Goal: Transaction & Acquisition: Purchase product/service

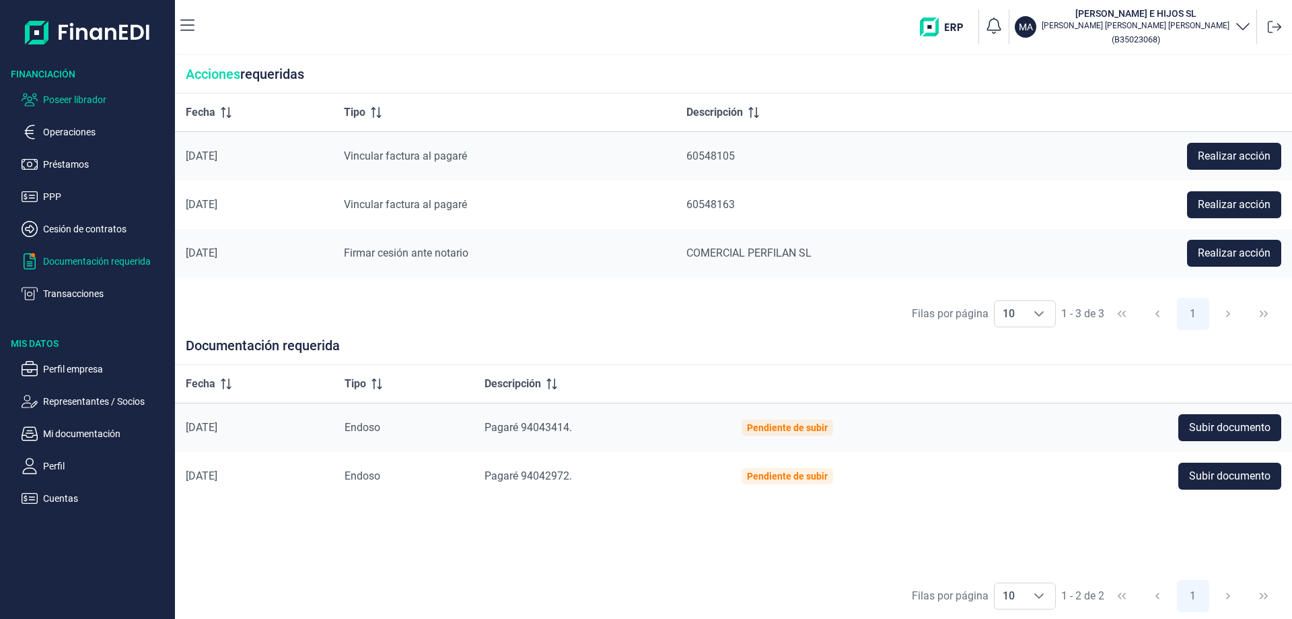
click at [74, 99] on p "Poseer librador" at bounding box center [106, 100] width 127 height 16
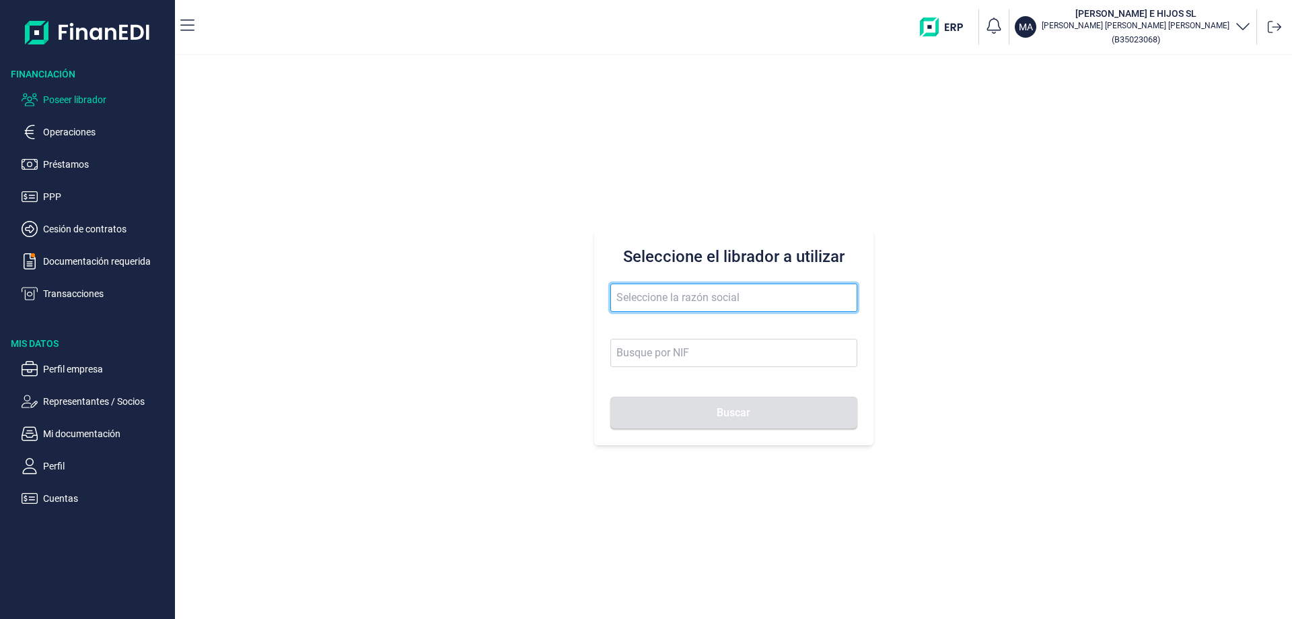
click at [645, 308] on input "text" at bounding box center [733, 297] width 247 height 28
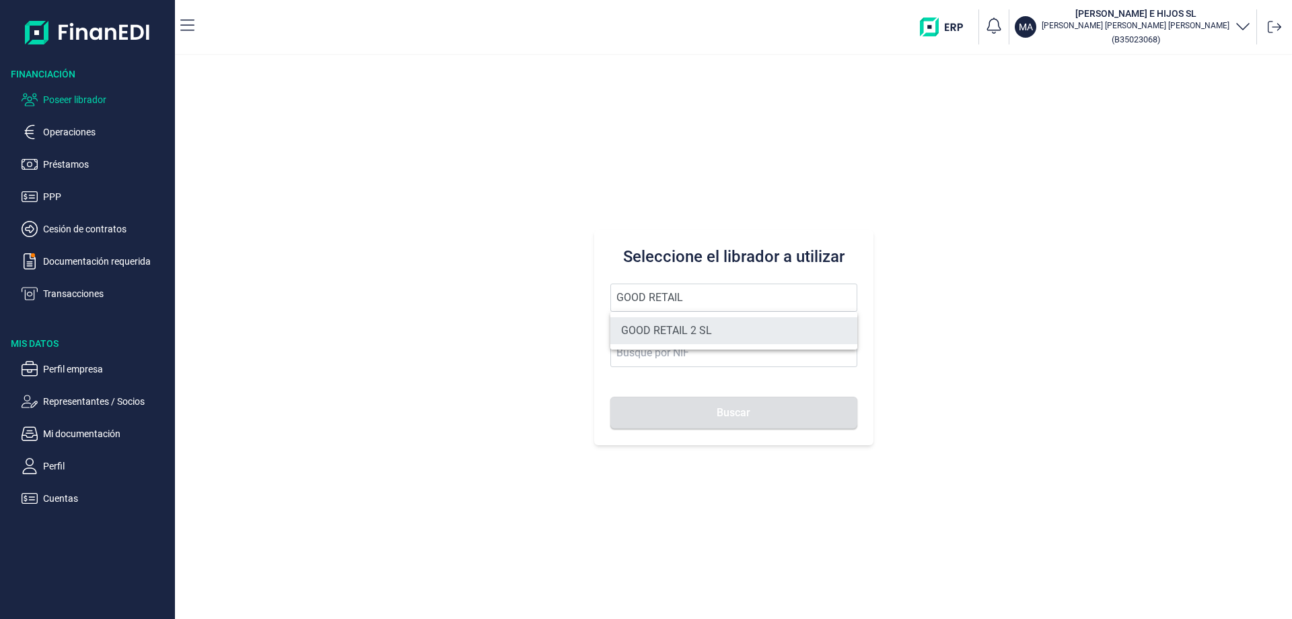
click at [685, 333] on li "GOOD RETAIL 2 SL" at bounding box center [733, 330] width 247 height 27
type input "GOOD RETAIL 2 SL"
type input "B05482914"
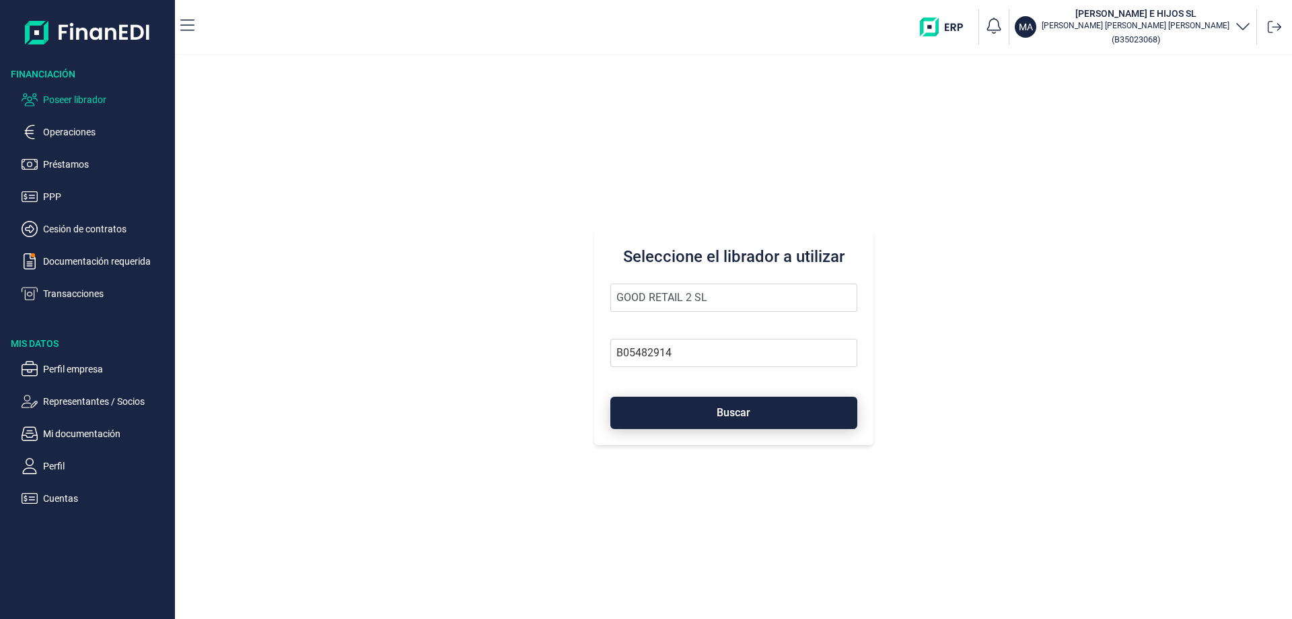
click at [717, 402] on button "Buscar" at bounding box center [733, 412] width 247 height 32
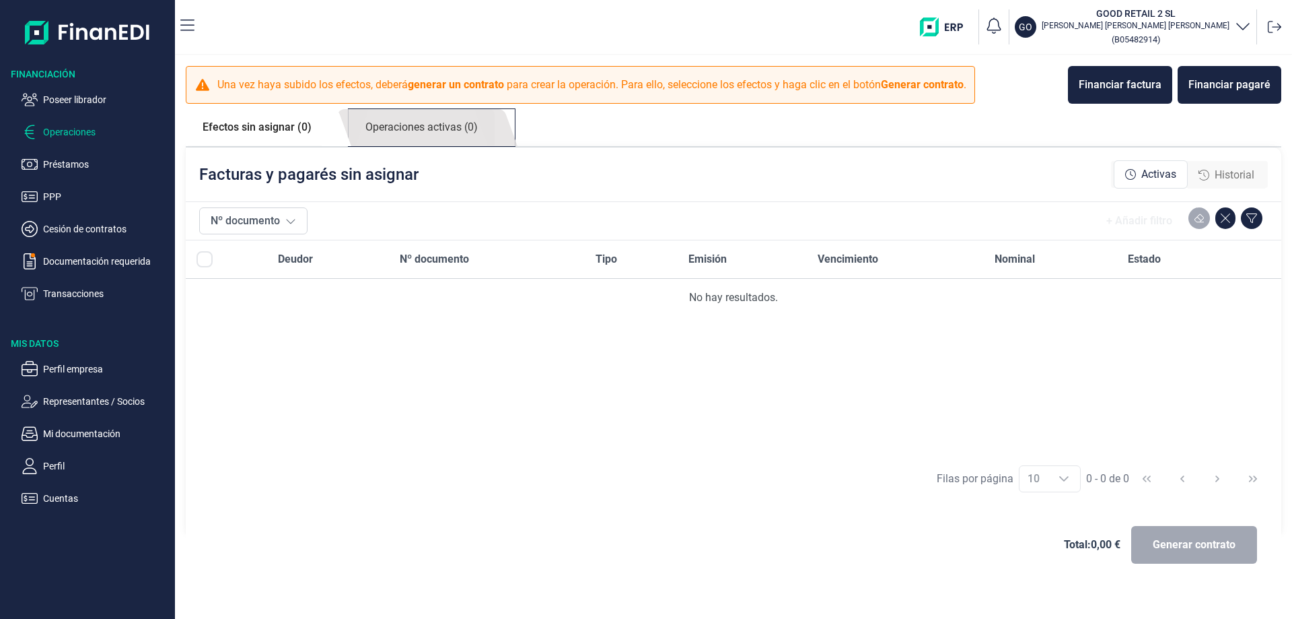
click at [408, 138] on link "Operaciones activas (0)" at bounding box center [422, 127] width 146 height 37
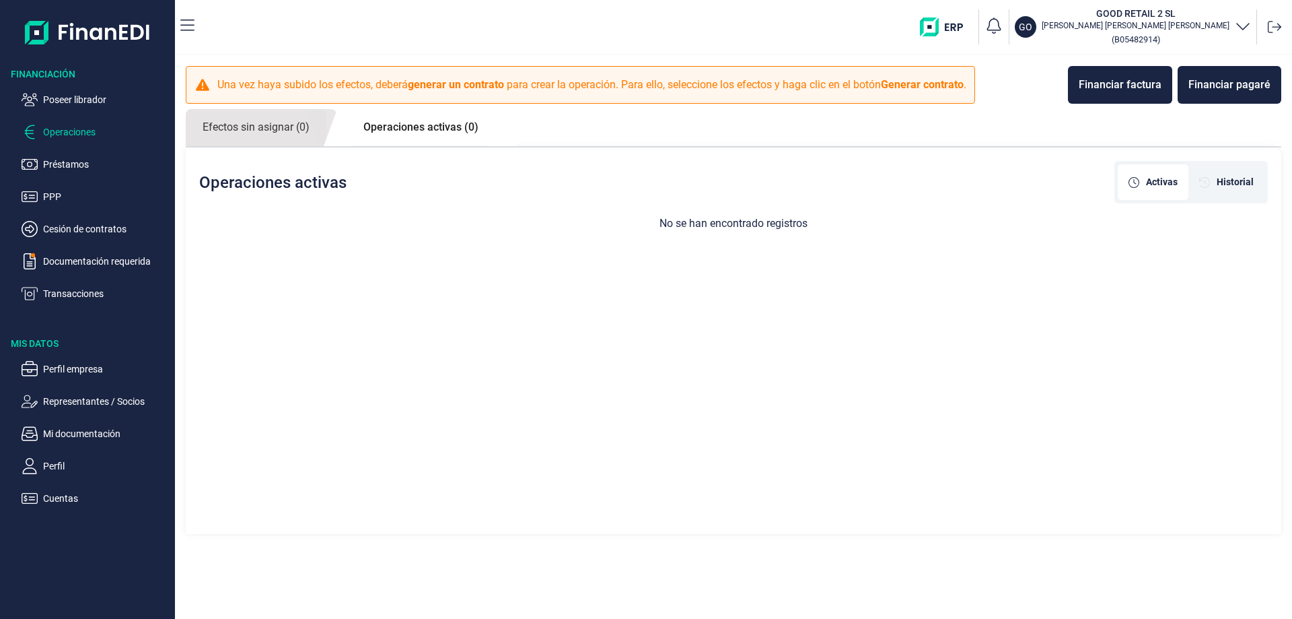
click at [364, 135] on link "Operaciones activas (0)" at bounding box center [421, 127] width 149 height 36
click at [442, 133] on link "Operaciones activas (0)" at bounding box center [421, 127] width 149 height 36
click at [446, 124] on link "Operaciones activas (0)" at bounding box center [421, 127] width 149 height 36
click at [298, 127] on link "Efectos sin asignar (0)" at bounding box center [256, 127] width 141 height 37
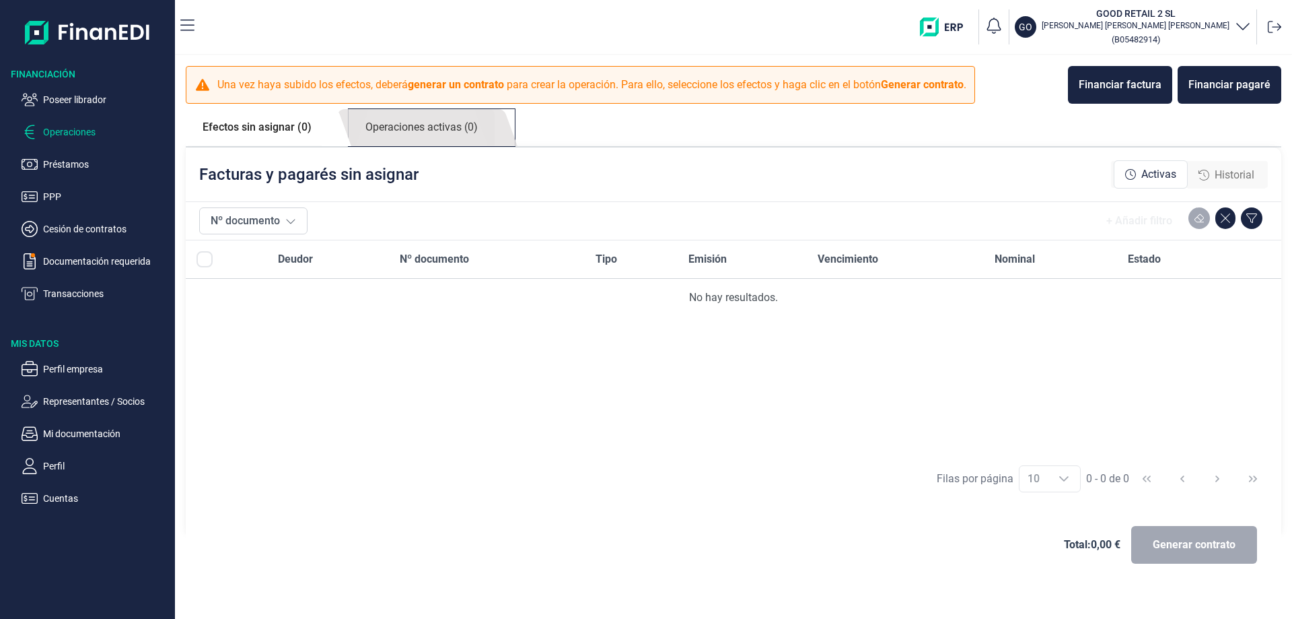
click at [411, 130] on link "Operaciones activas (0)" at bounding box center [422, 127] width 146 height 37
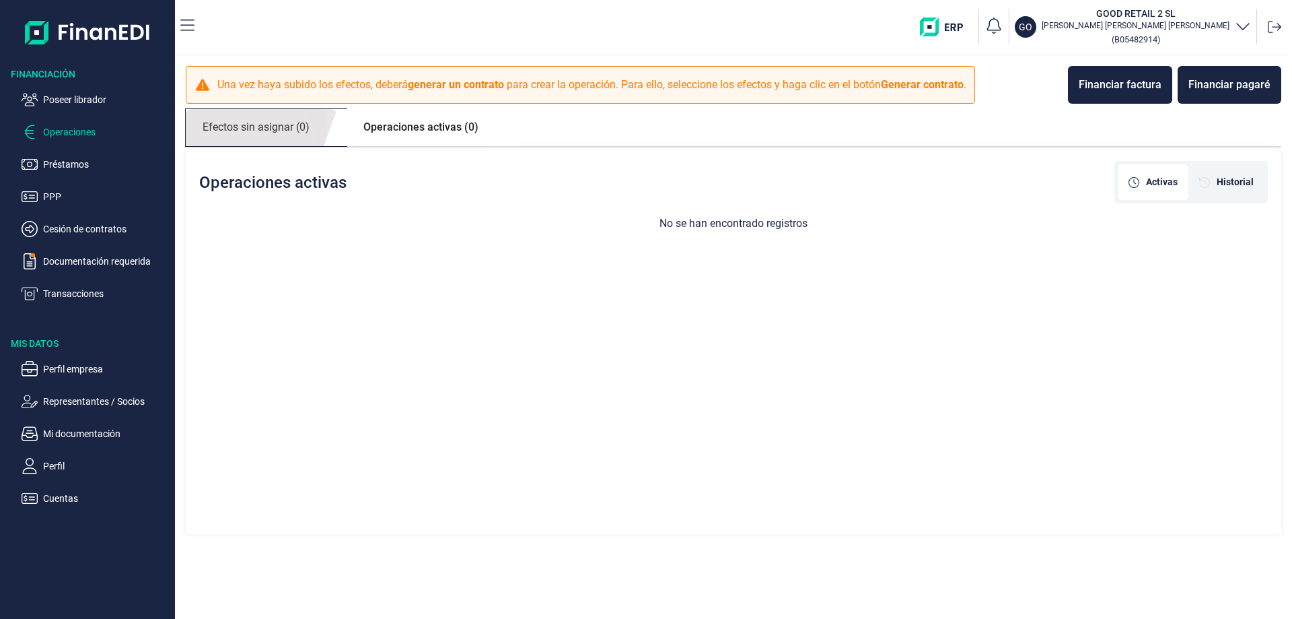
click at [310, 131] on link "Efectos sin asignar (0)" at bounding box center [256, 127] width 141 height 37
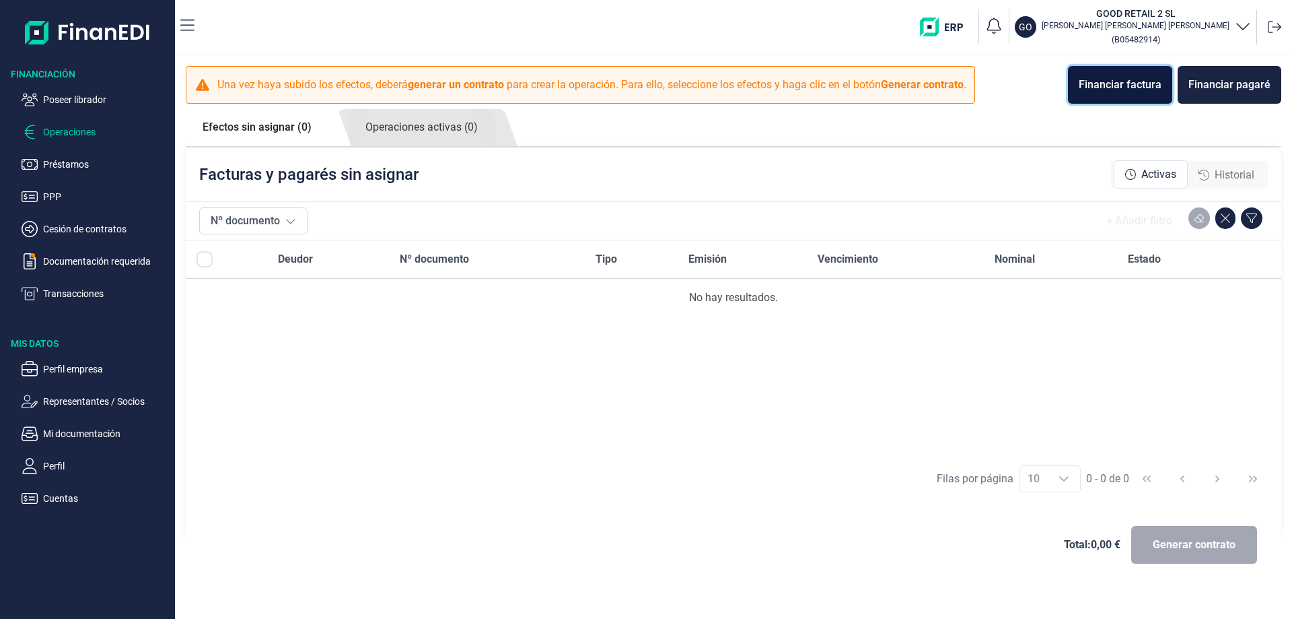
click at [1144, 90] on div "Financiar factura" at bounding box center [1120, 85] width 83 height 16
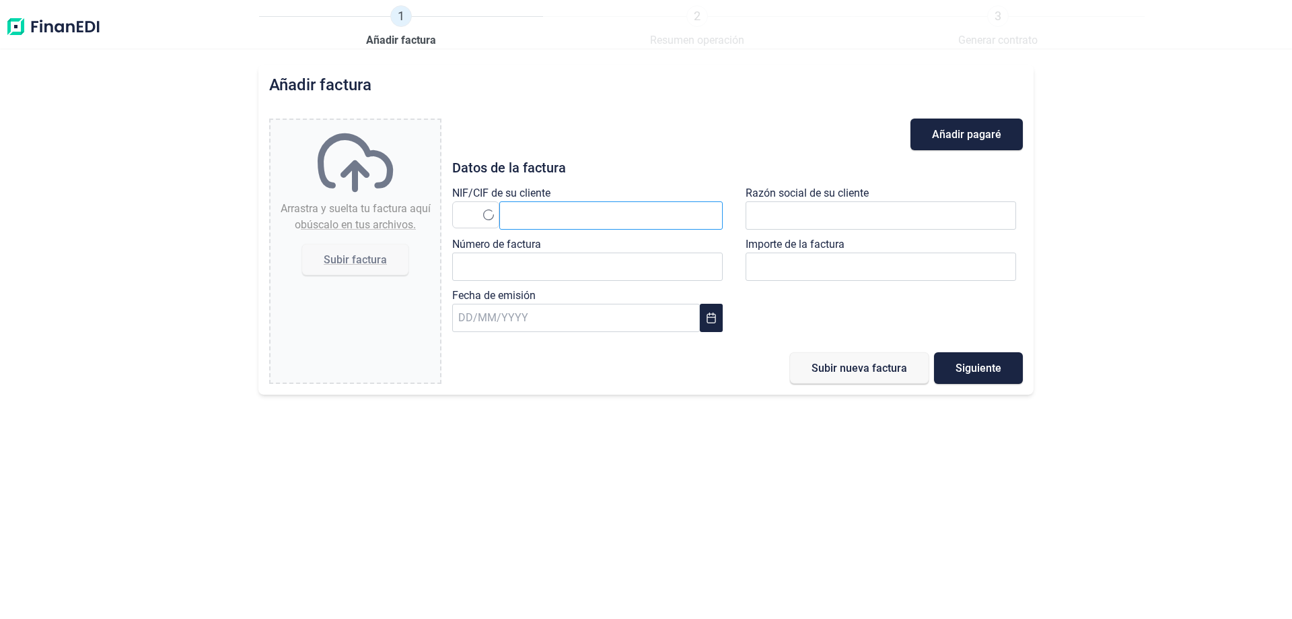
type input "0,00 €"
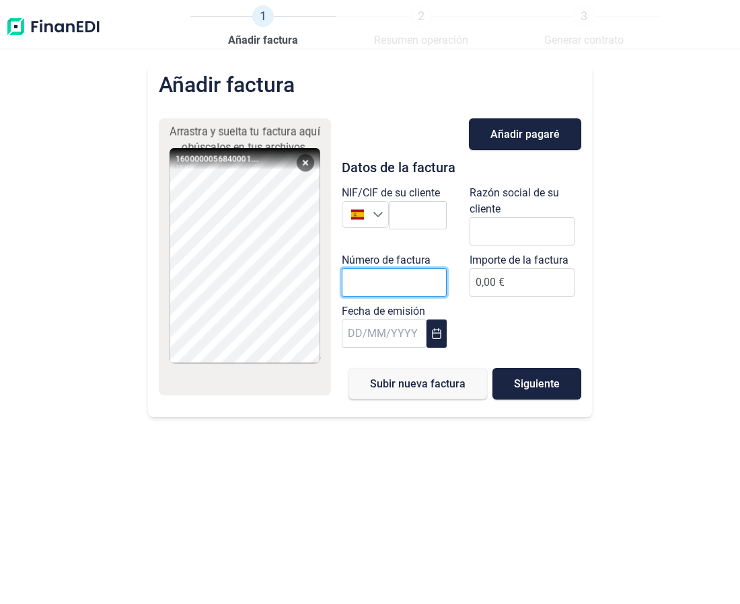
click at [411, 281] on input "Número de factura" at bounding box center [394, 283] width 105 height 28
paste input "EC/0000005684"
type input "EC/0000005684"
click at [388, 211] on div "[GEOGRAPHIC_DATA]" at bounding box center [365, 214] width 47 height 27
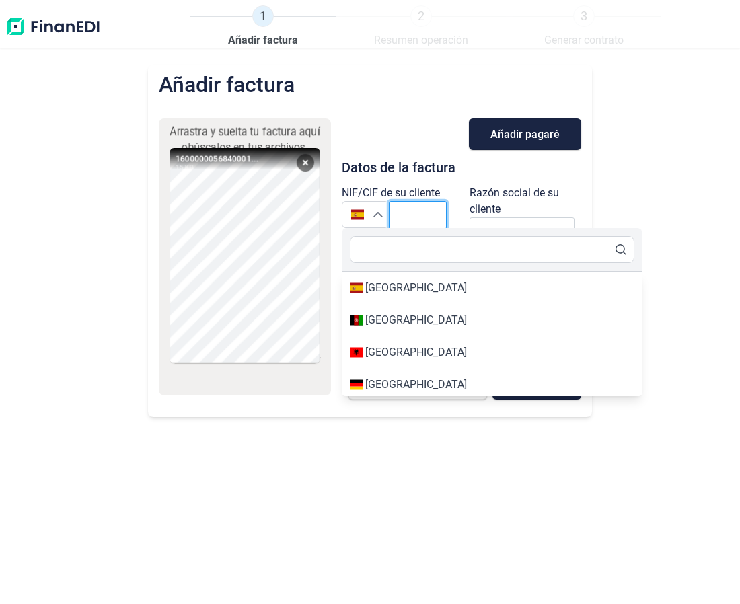
click at [399, 210] on input "text" at bounding box center [418, 215] width 58 height 28
paste input "A28017895"
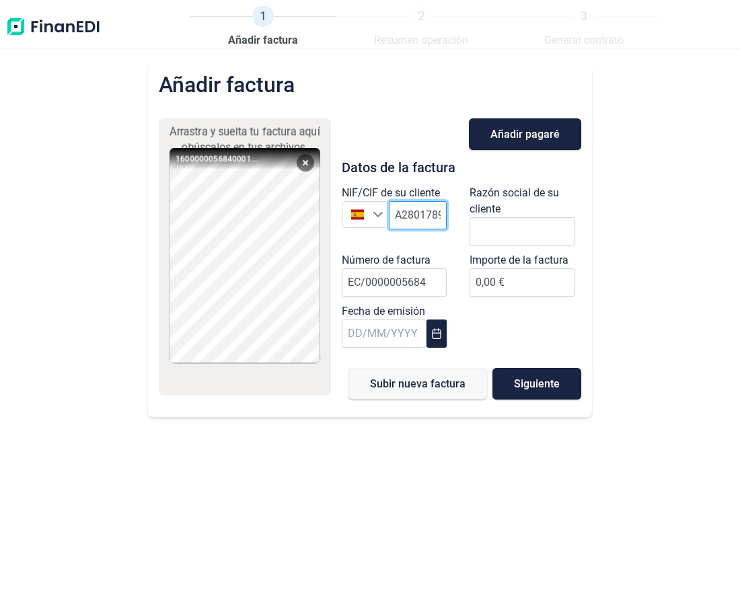
scroll to position [0, 7]
click at [438, 250] on li "EL CORTE INGLES SA" at bounding box center [451, 248] width 125 height 27
type input "A28017895"
type input "EL CORTE INGLES SA"
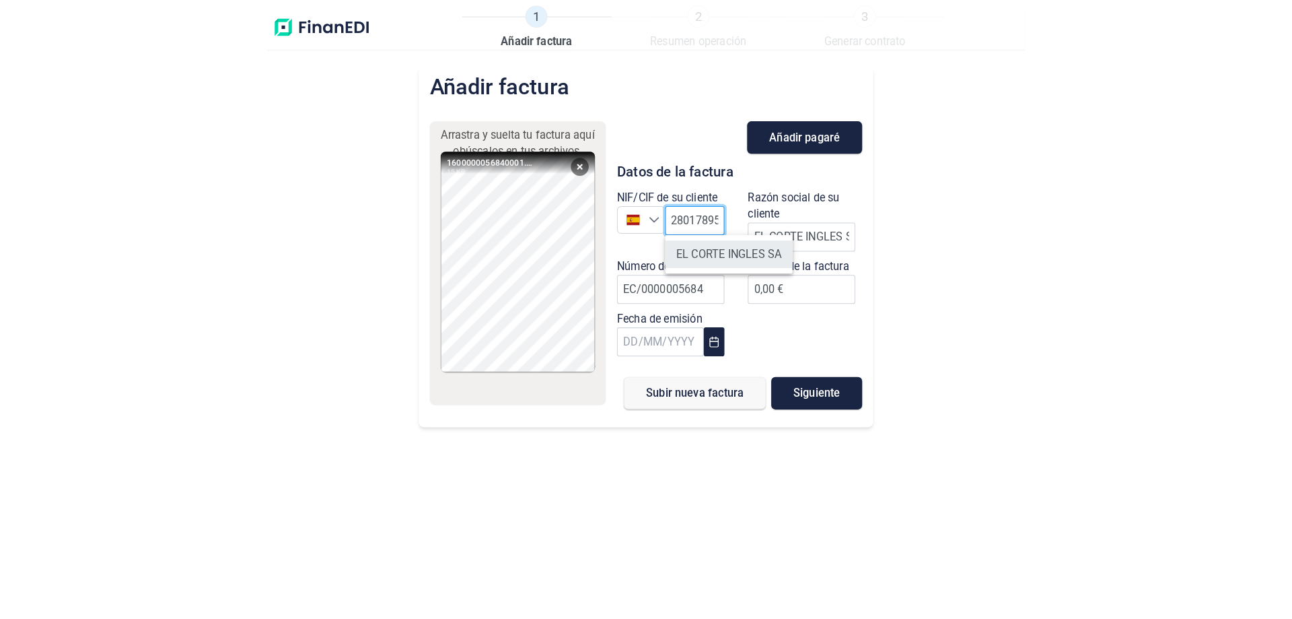
scroll to position [0, 0]
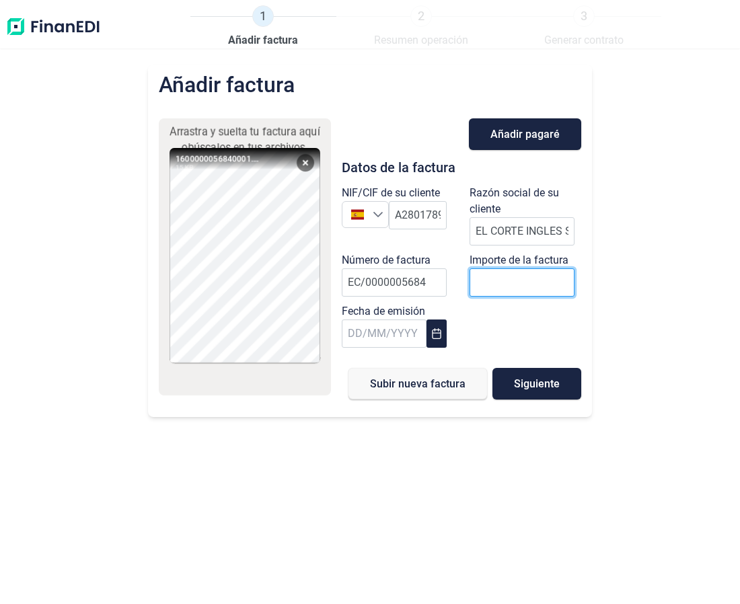
paste input "number"
click at [524, 283] on input "number" at bounding box center [522, 283] width 105 height 28
type input "3.824,57 €"
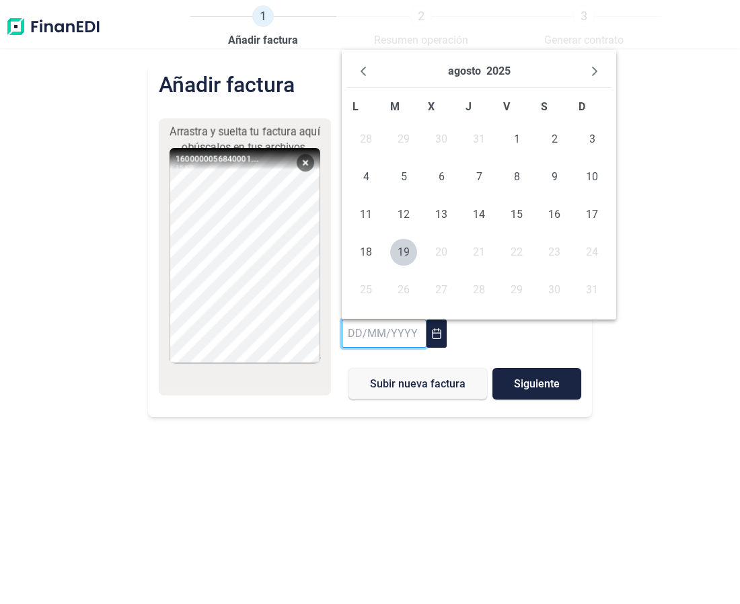
click at [405, 338] on input "text" at bounding box center [384, 334] width 85 height 28
click at [545, 171] on span "9" at bounding box center [554, 177] width 27 height 27
click at [374, 337] on input "[DATE]" at bounding box center [384, 334] width 85 height 28
type input "[DATE]"
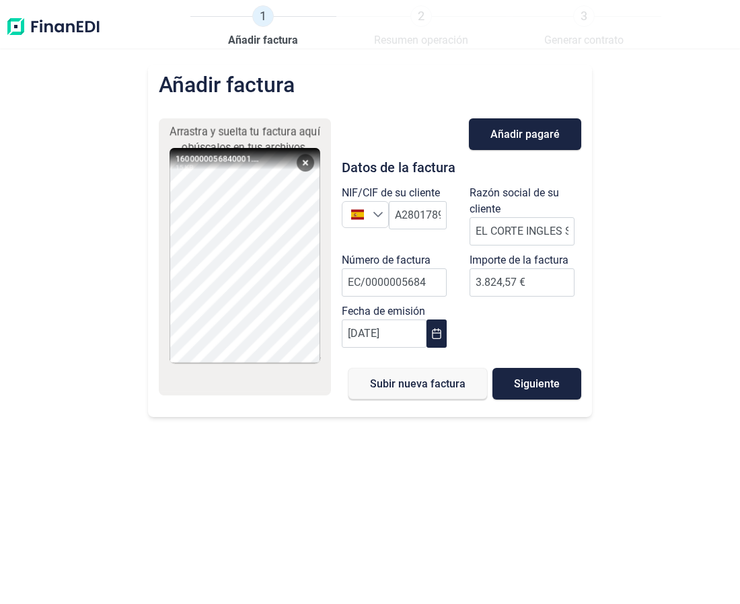
click at [690, 107] on div "Añadir factura Arrastra y suelta tu factura aquí o búscalos en tus archivos. 16…" at bounding box center [370, 335] width 740 height 540
click at [543, 380] on span "Siguiente" at bounding box center [537, 384] width 46 height 10
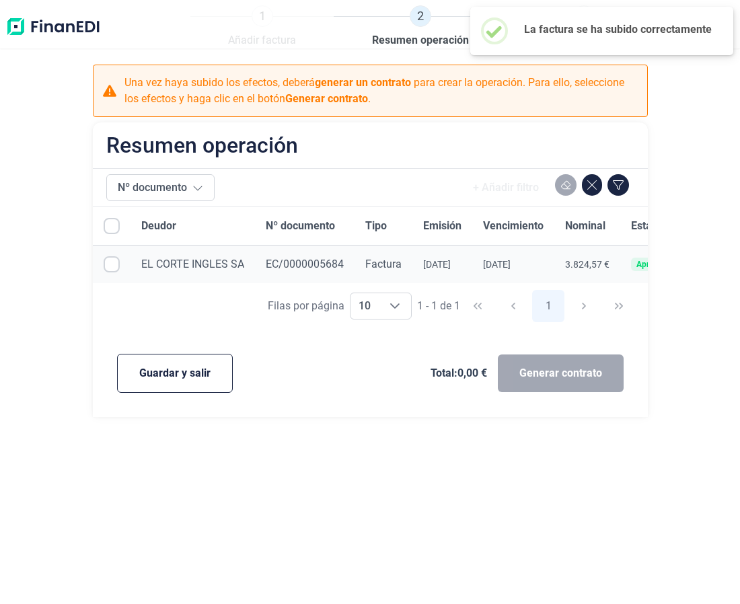
checkbox input "true"
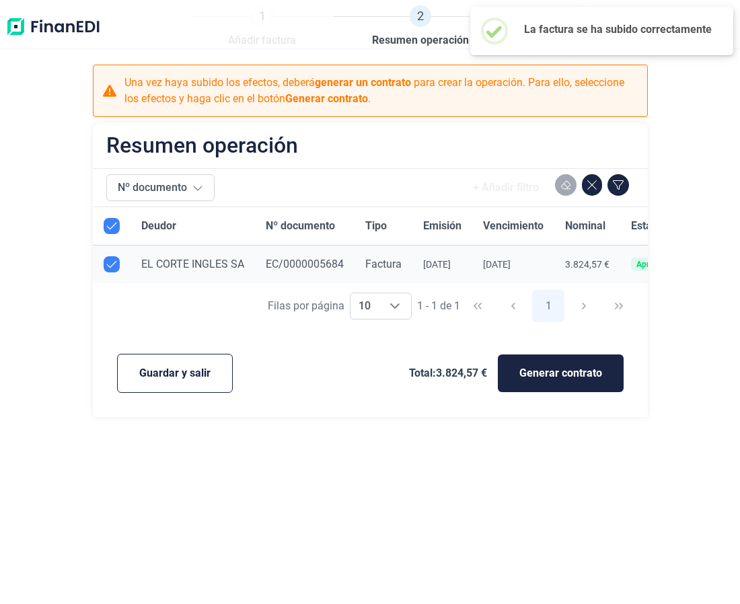
checkbox input "true"
click at [182, 380] on span "Guardar y salir" at bounding box center [174, 373] width 71 height 16
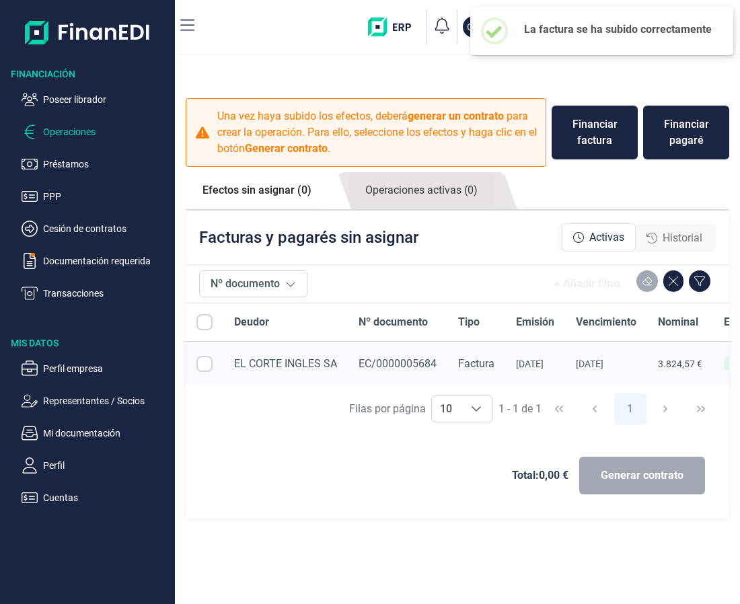
checkbox input "true"
